Goal: Information Seeking & Learning: Check status

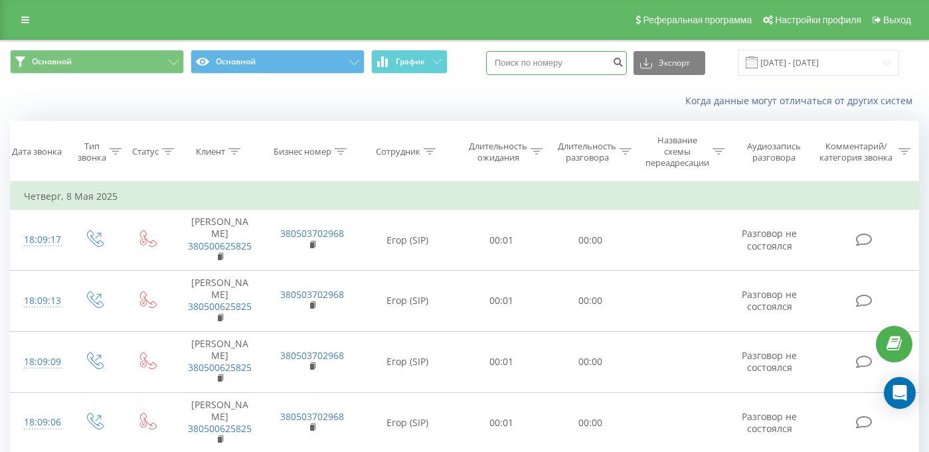
click at [574, 64] on input at bounding box center [556, 63] width 141 height 24
paste input "380664992577"
type input "380664992577"
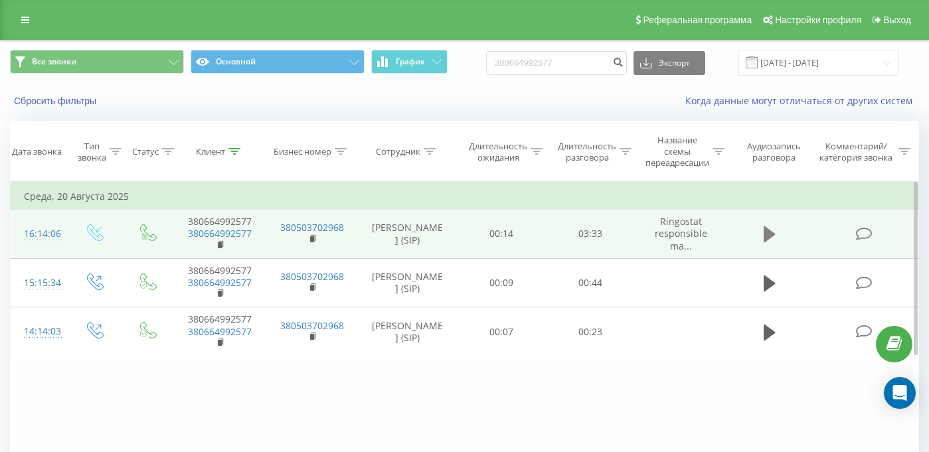
click at [768, 235] on icon at bounding box center [770, 234] width 12 height 16
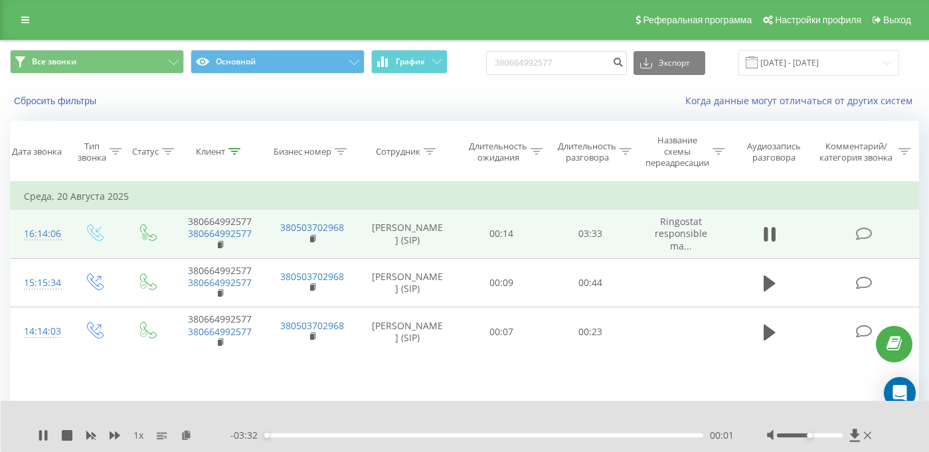
click at [331, 434] on div "00:01" at bounding box center [483, 436] width 439 height 4
click at [355, 436] on div "00:44" at bounding box center [483, 436] width 439 height 4
click at [402, 435] on div "00:45" at bounding box center [483, 436] width 439 height 4
click at [431, 436] on div "01:21" at bounding box center [483, 436] width 439 height 4
click at [457, 434] on div "01:22" at bounding box center [483, 436] width 439 height 4
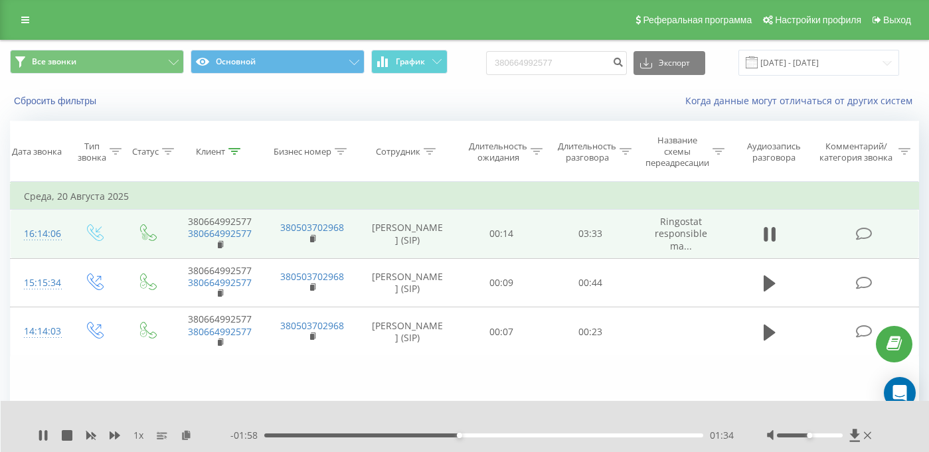
click at [487, 435] on div "01:34" at bounding box center [483, 436] width 439 height 4
click at [526, 436] on div "00:00" at bounding box center [483, 436] width 439 height 4
click at [570, 437] on div "02:28" at bounding box center [483, 436] width 439 height 4
click at [618, 434] on div "02:44" at bounding box center [483, 436] width 439 height 4
click at [633, 435] on div "02:52" at bounding box center [483, 436] width 439 height 4
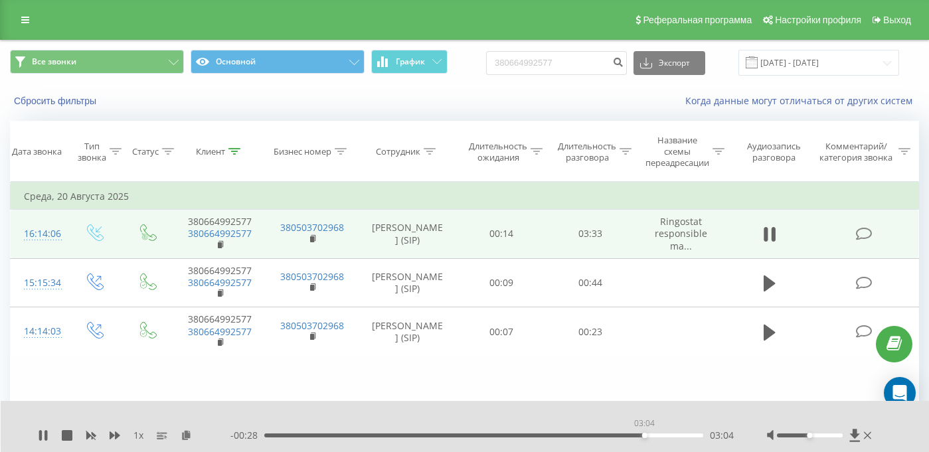
click at [644, 437] on div "03:04" at bounding box center [483, 436] width 439 height 4
click at [661, 435] on div "03:12" at bounding box center [483, 436] width 439 height 4
click at [867, 434] on icon at bounding box center [867, 435] width 7 height 11
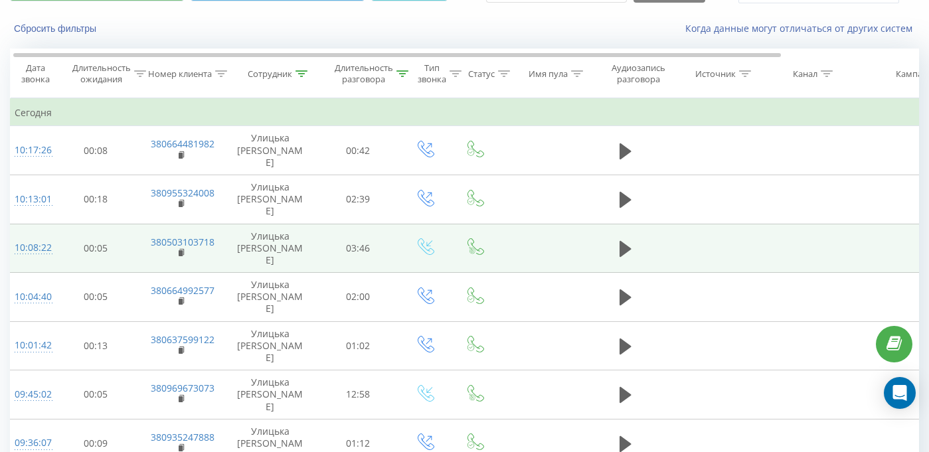
scroll to position [0, 9]
